Goal: Information Seeking & Learning: Learn about a topic

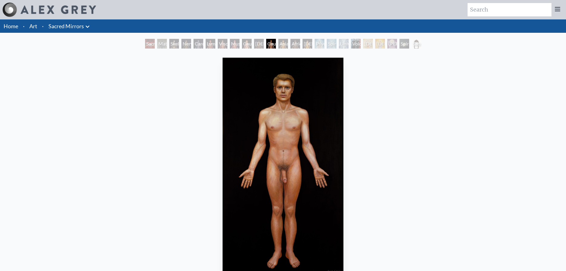
click at [365, 45] on div "[DEMOGRAPHIC_DATA]" at bounding box center [368, 44] width 10 height 10
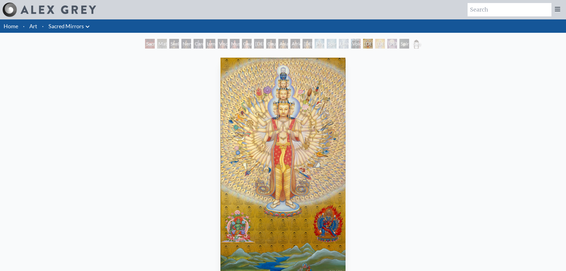
click at [344, 45] on div "Universal Mind Lattice" at bounding box center [344, 44] width 10 height 10
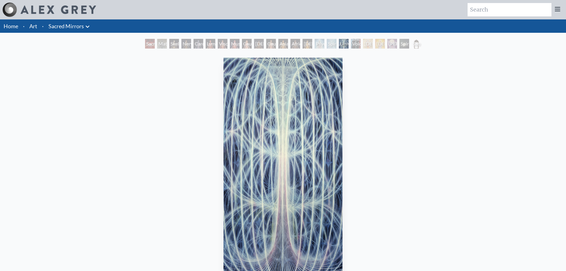
click at [317, 45] on div "Psychic Energy System" at bounding box center [320, 44] width 10 height 10
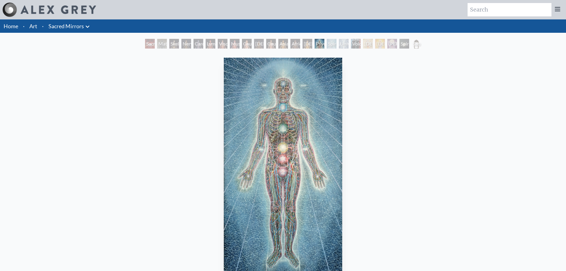
click at [291, 44] on div "African Man" at bounding box center [296, 44] width 10 height 10
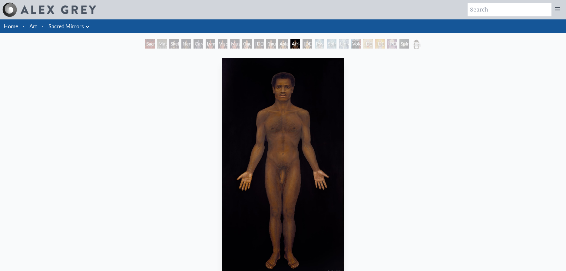
click at [315, 42] on div "Psychic Energy System" at bounding box center [320, 44] width 10 height 10
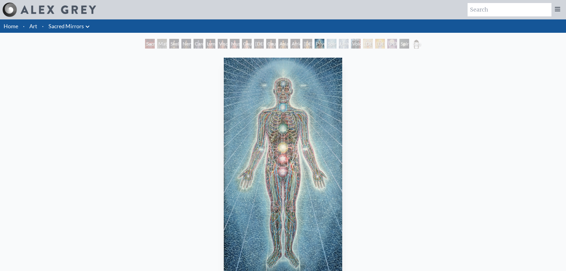
click at [348, 42] on div "Universal Mind Lattice" at bounding box center [344, 44] width 10 height 10
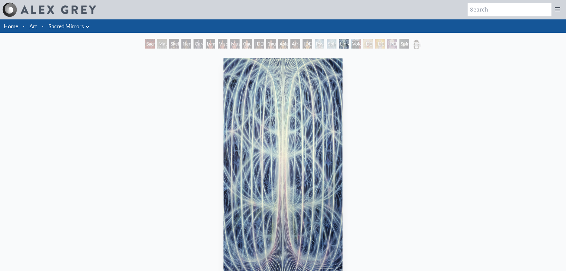
click at [363, 43] on div "[DEMOGRAPHIC_DATA]" at bounding box center [368, 44] width 10 height 10
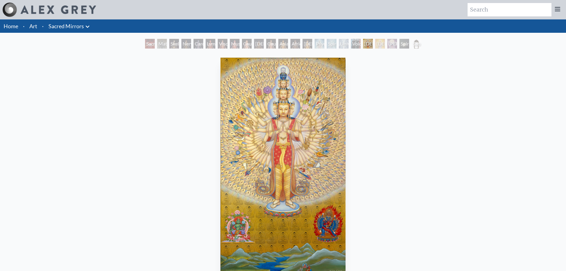
click at [390, 45] on div "[PERSON_NAME]" at bounding box center [393, 44] width 10 height 10
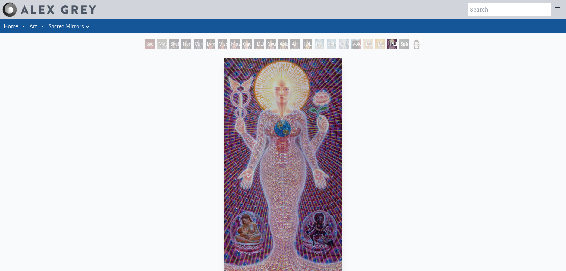
click at [397, 45] on div "[PERSON_NAME]" at bounding box center [393, 44] width 10 height 10
click at [406, 45] on div "Spiritual World" at bounding box center [405, 44] width 10 height 10
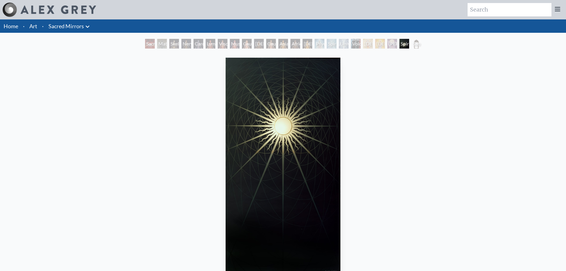
click at [336, 48] on div "Spiritual Energy System" at bounding box center [332, 44] width 10 height 10
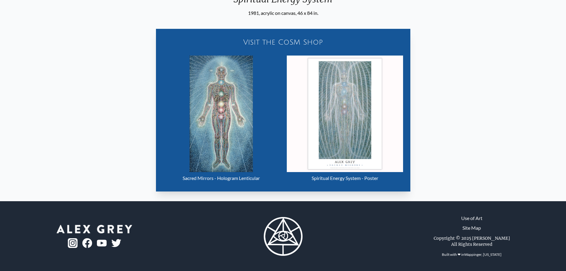
scroll to position [288, 0]
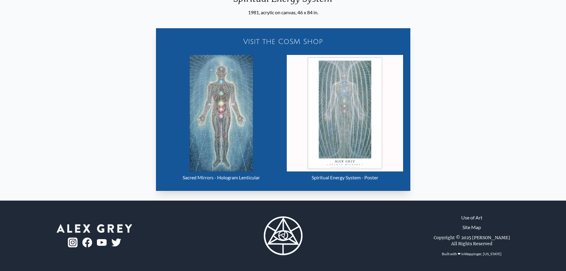
click at [242, 127] on img "16 / 23" at bounding box center [222, 113] width 64 height 116
